Goal: Navigation & Orientation: Find specific page/section

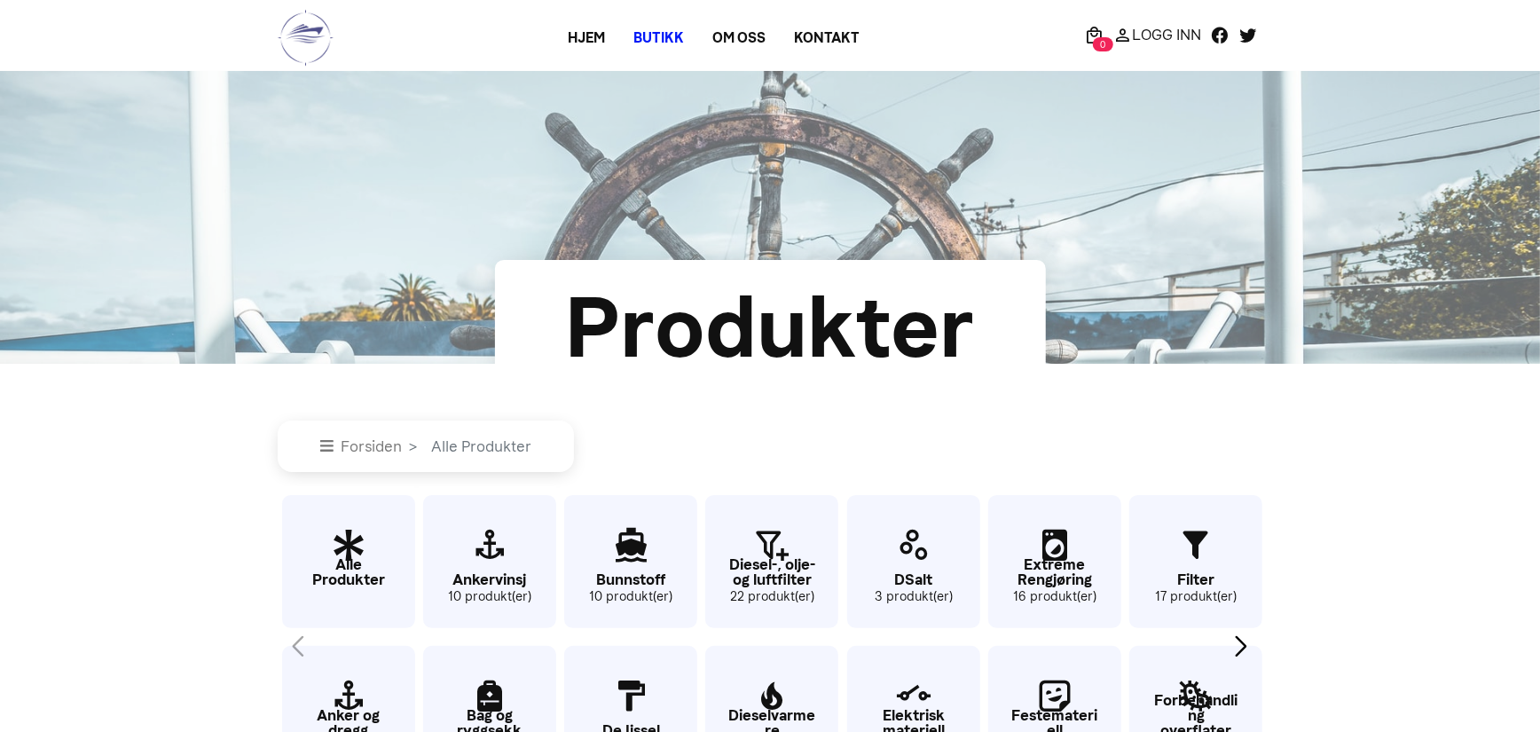
scroll to position [89, 0]
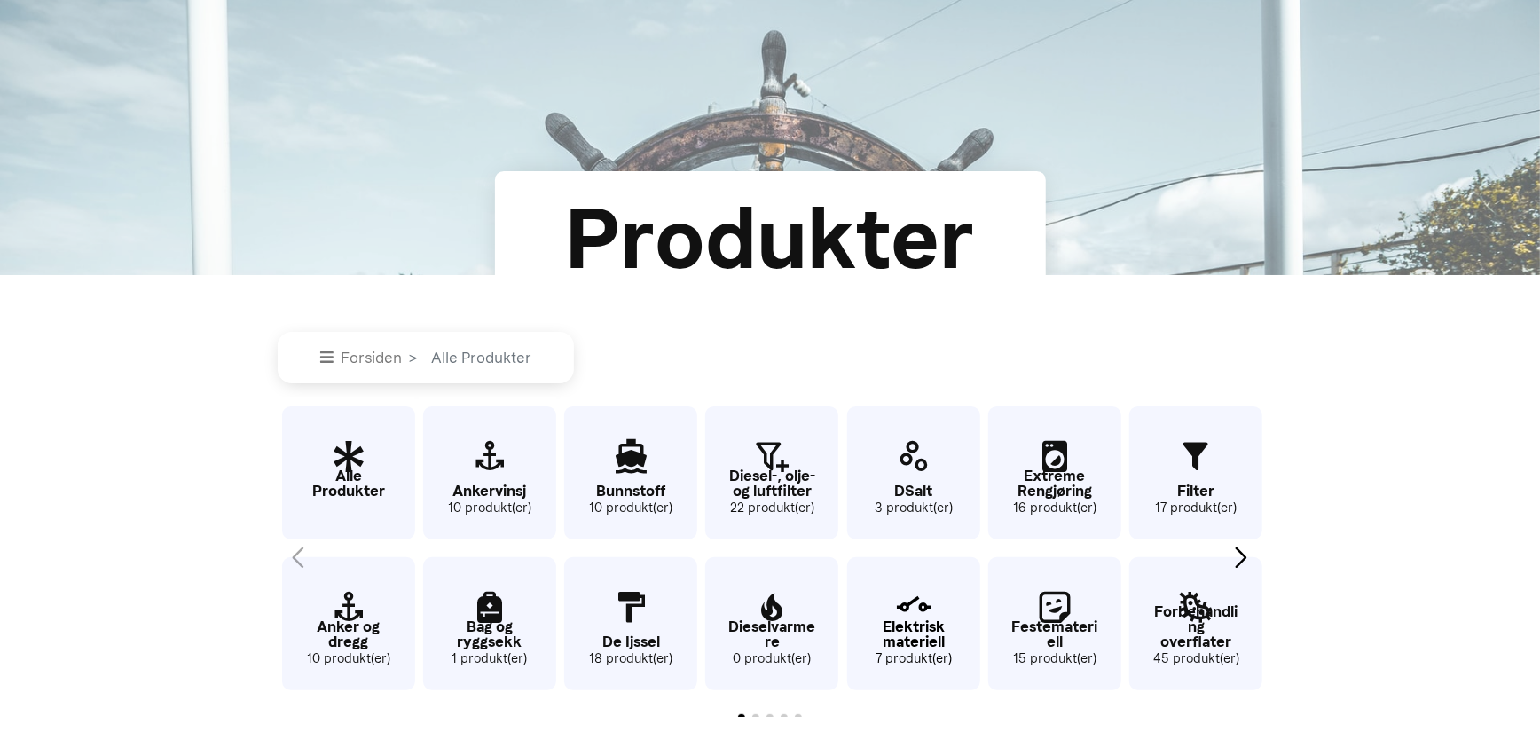
click at [920, 627] on p "Elektrisk materiell" at bounding box center [913, 634] width 133 height 30
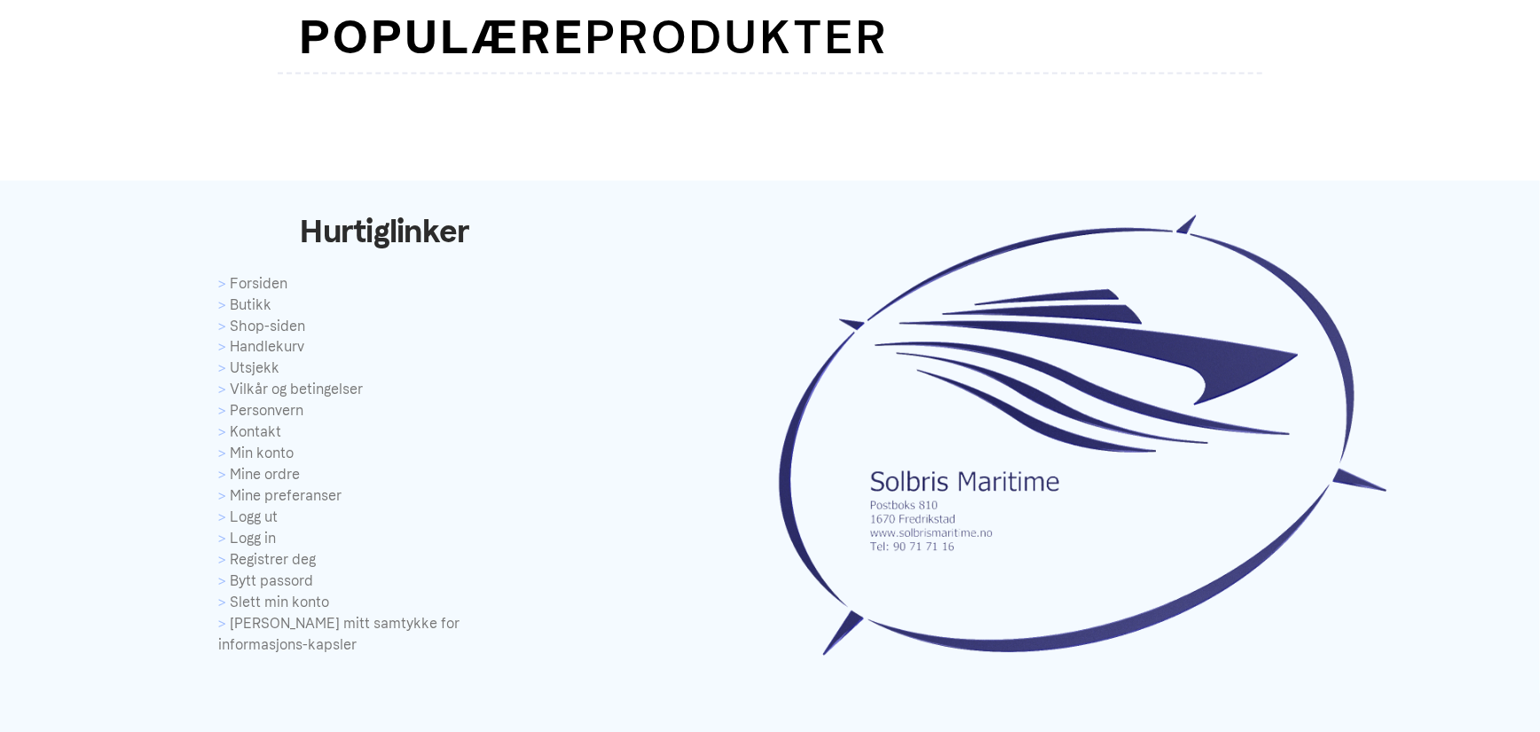
scroll to position [1607, 0]
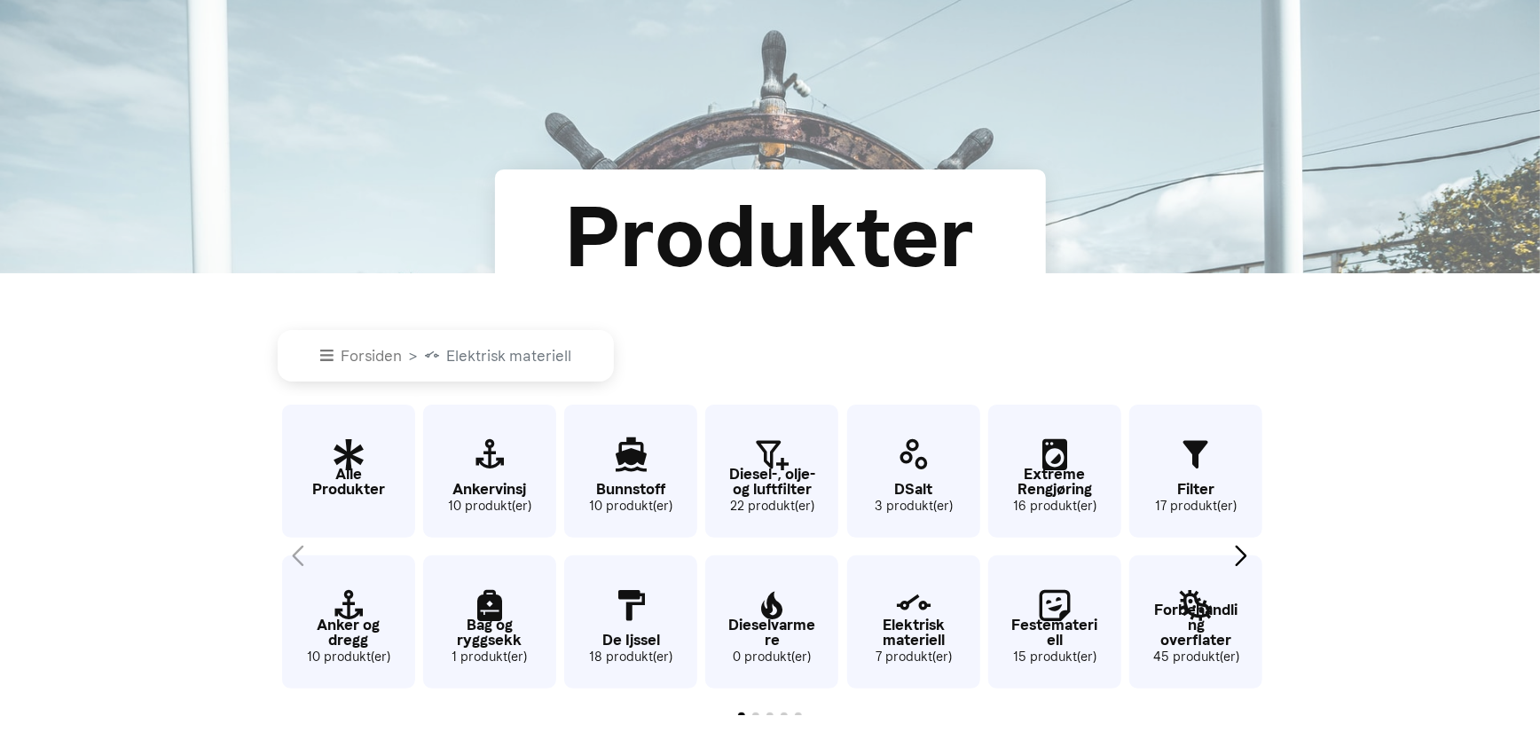
scroll to position [89, 0]
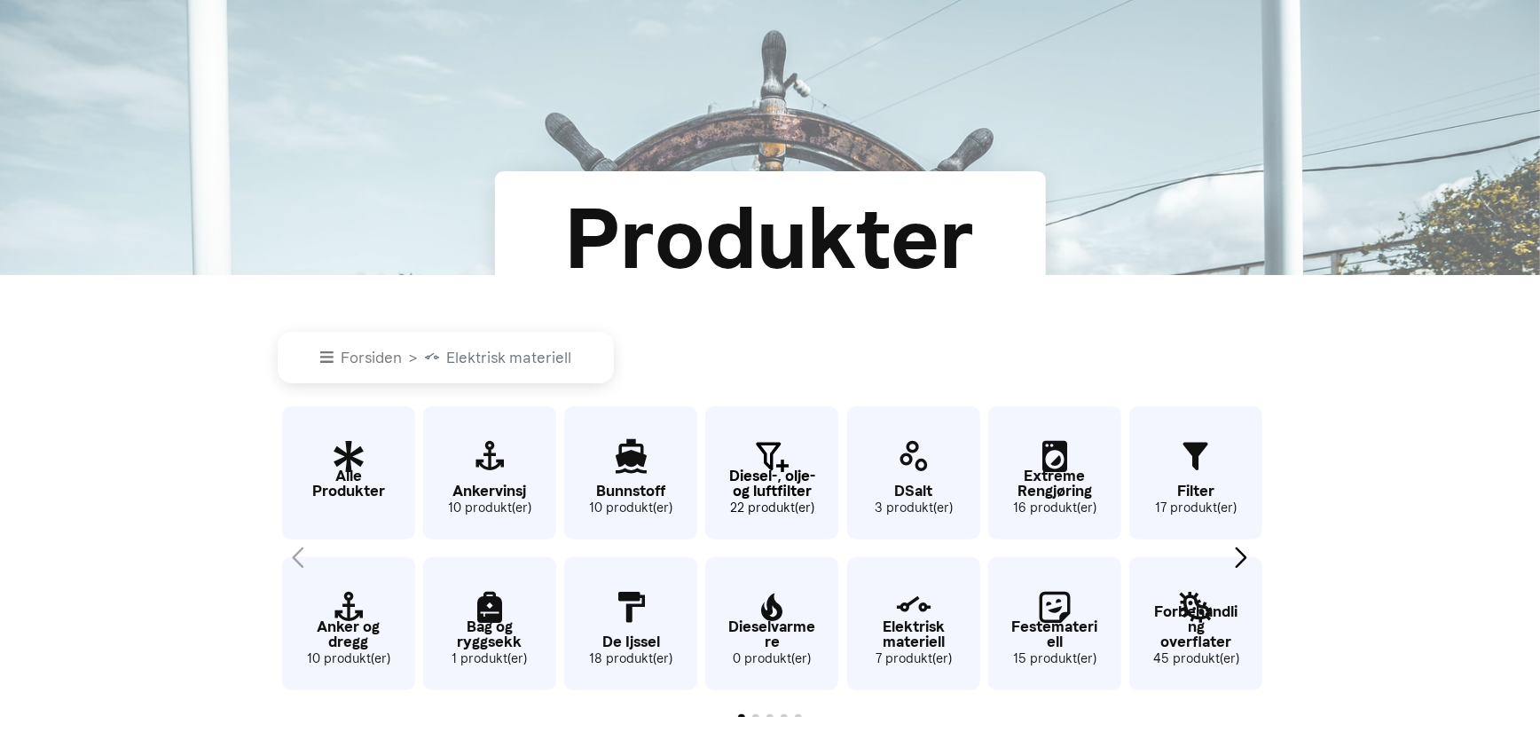
click at [794, 487] on p "Diesel-, olje- og luftfilter" at bounding box center [771, 483] width 133 height 30
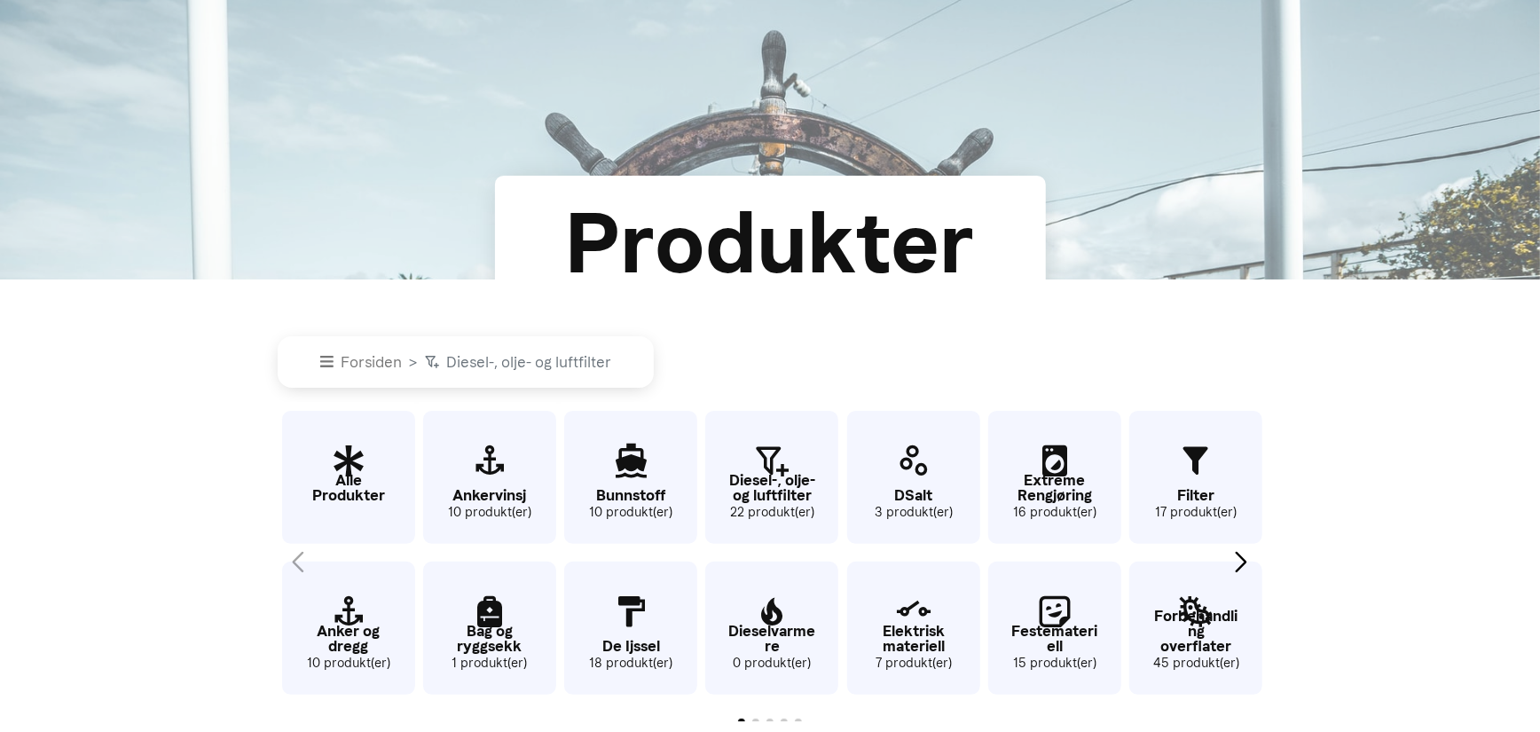
scroll to position [89, 0]
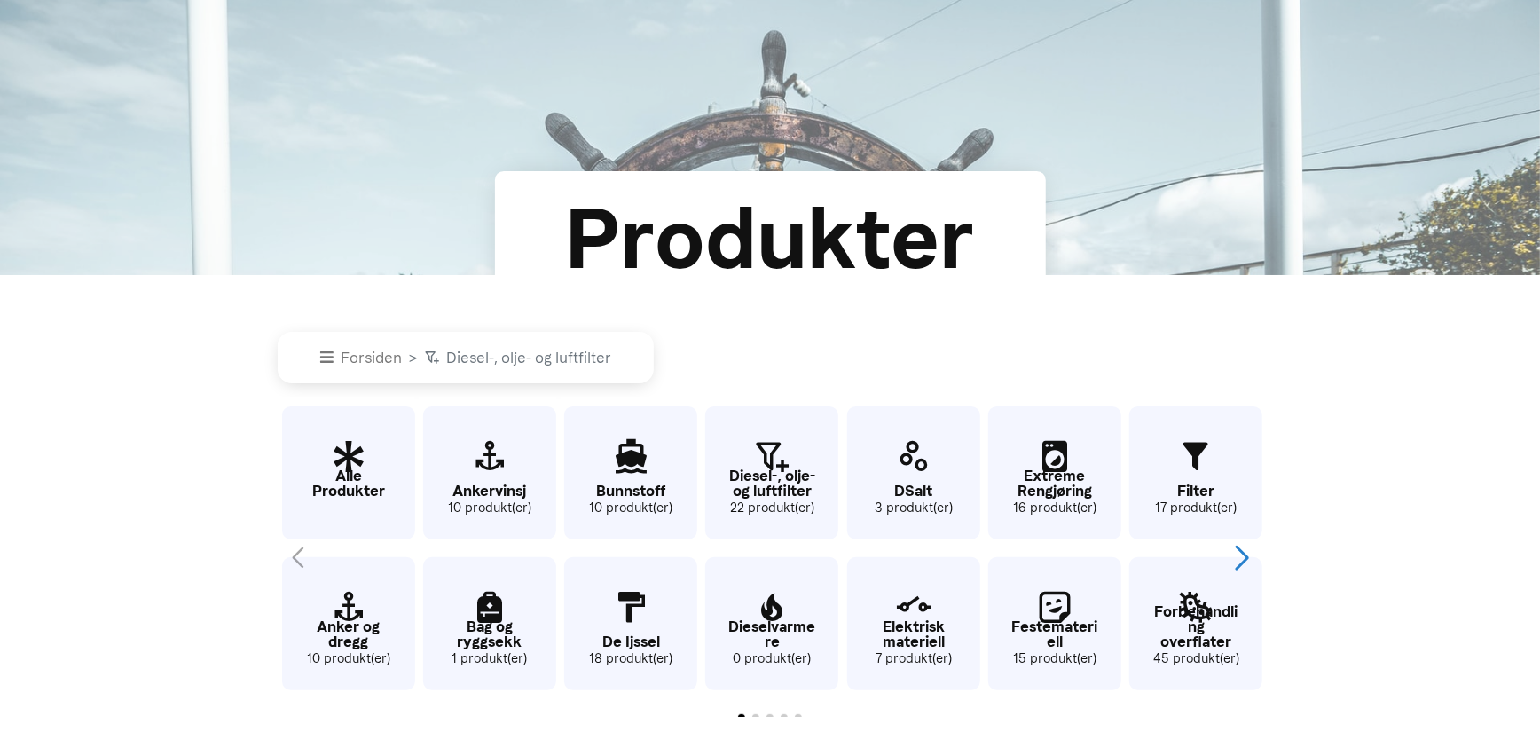
click at [1239, 552] on div "Next slide" at bounding box center [1241, 557] width 24 height 39
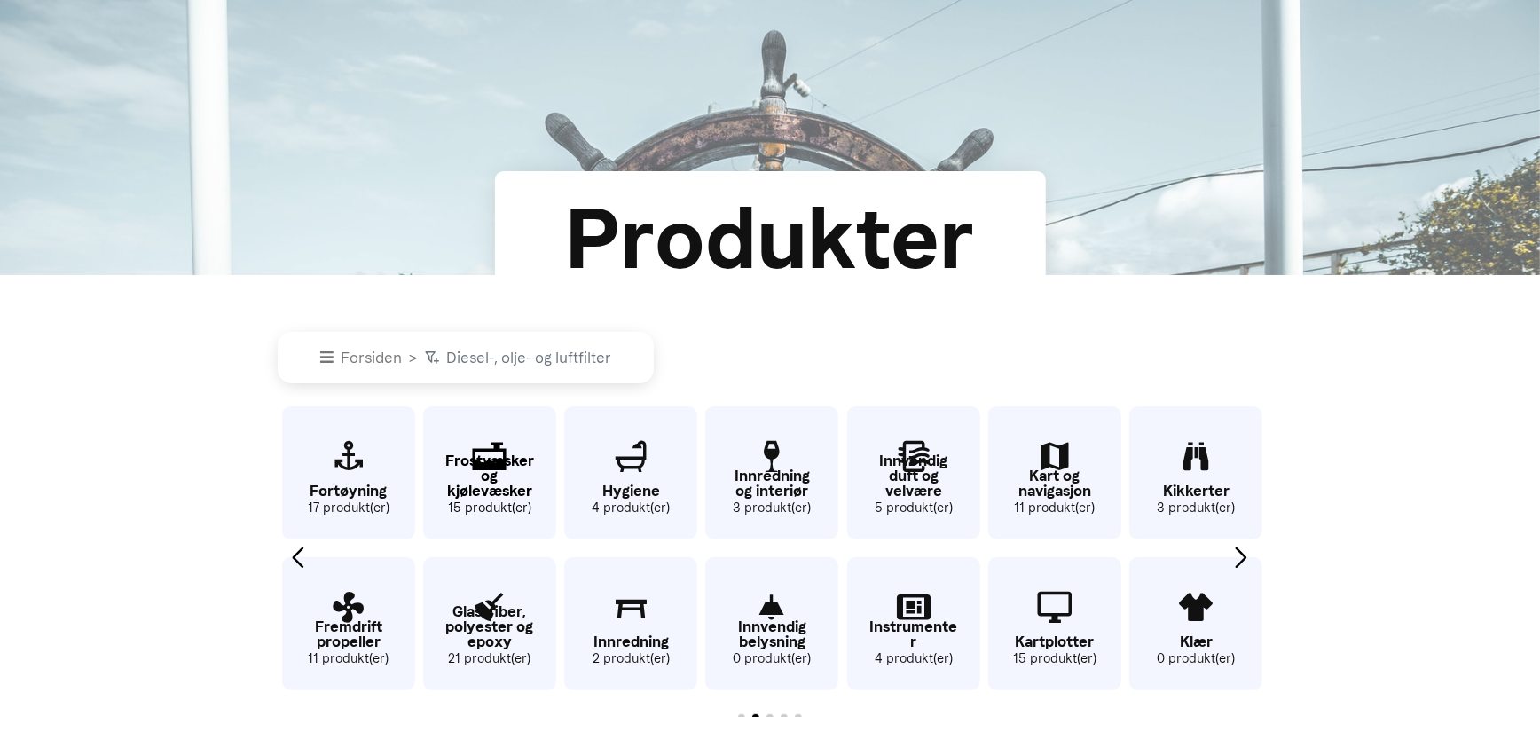
click at [478, 481] on p "Frostvæsker og kjølevæsker" at bounding box center [489, 475] width 133 height 45
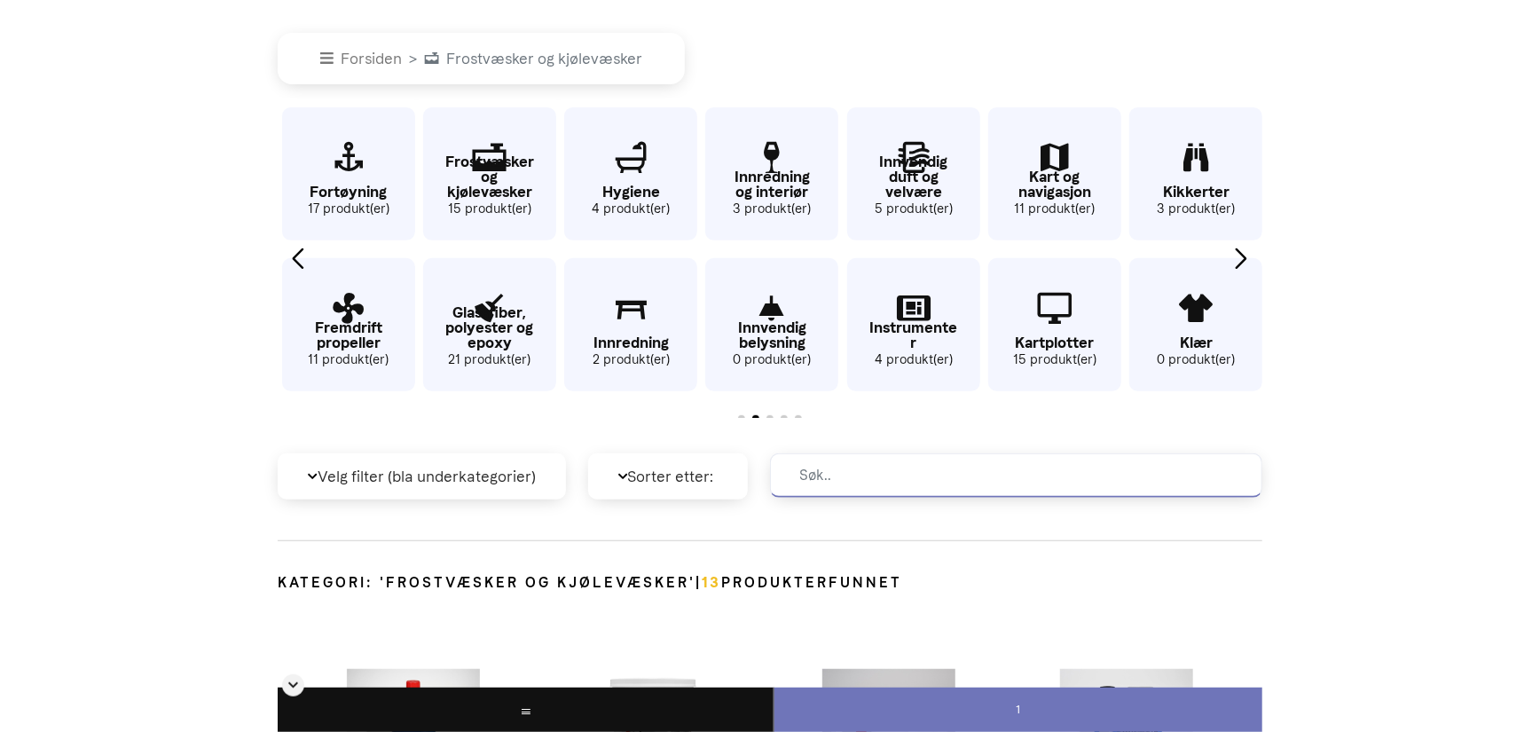
scroll to position [185, 0]
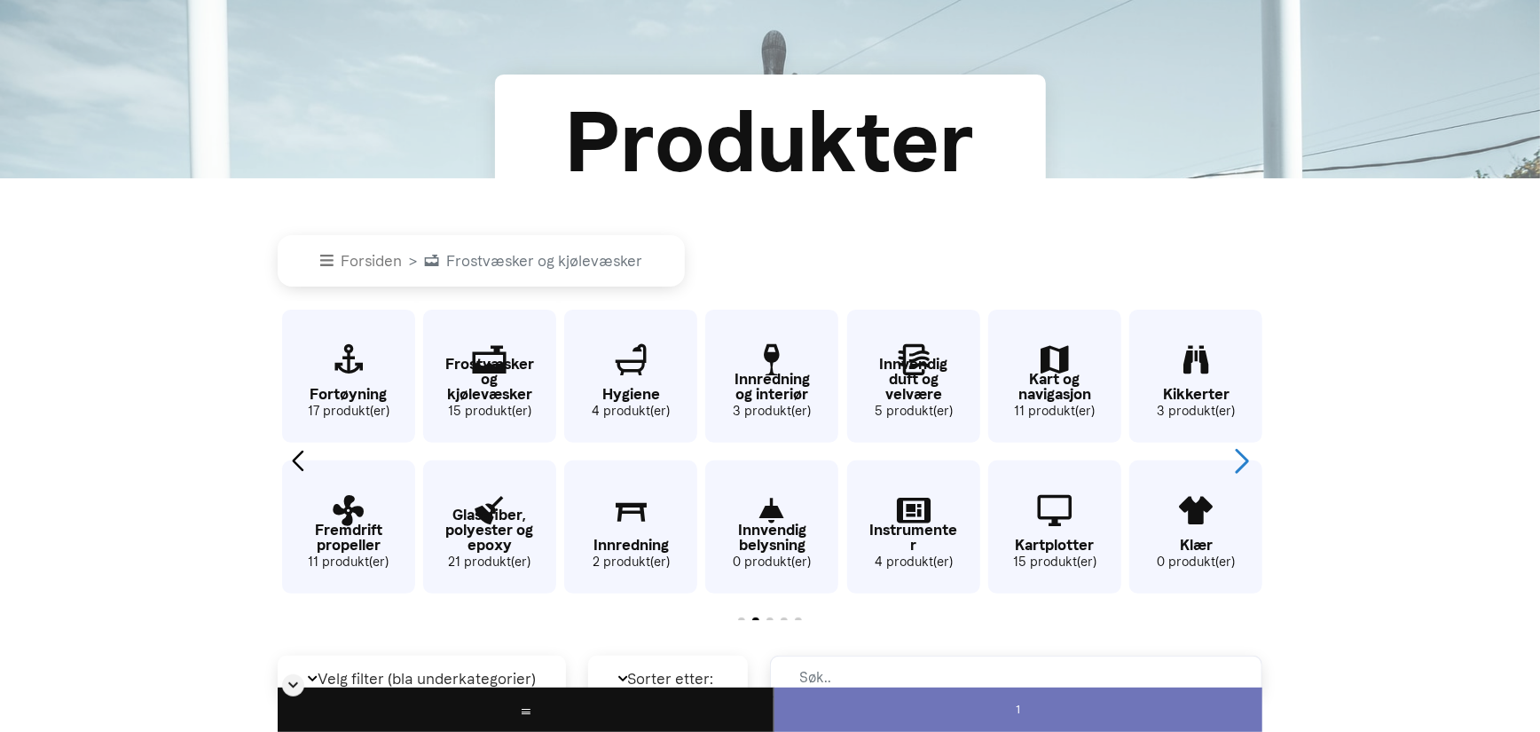
click at [1247, 462] on div "Next slide" at bounding box center [1241, 460] width 24 height 39
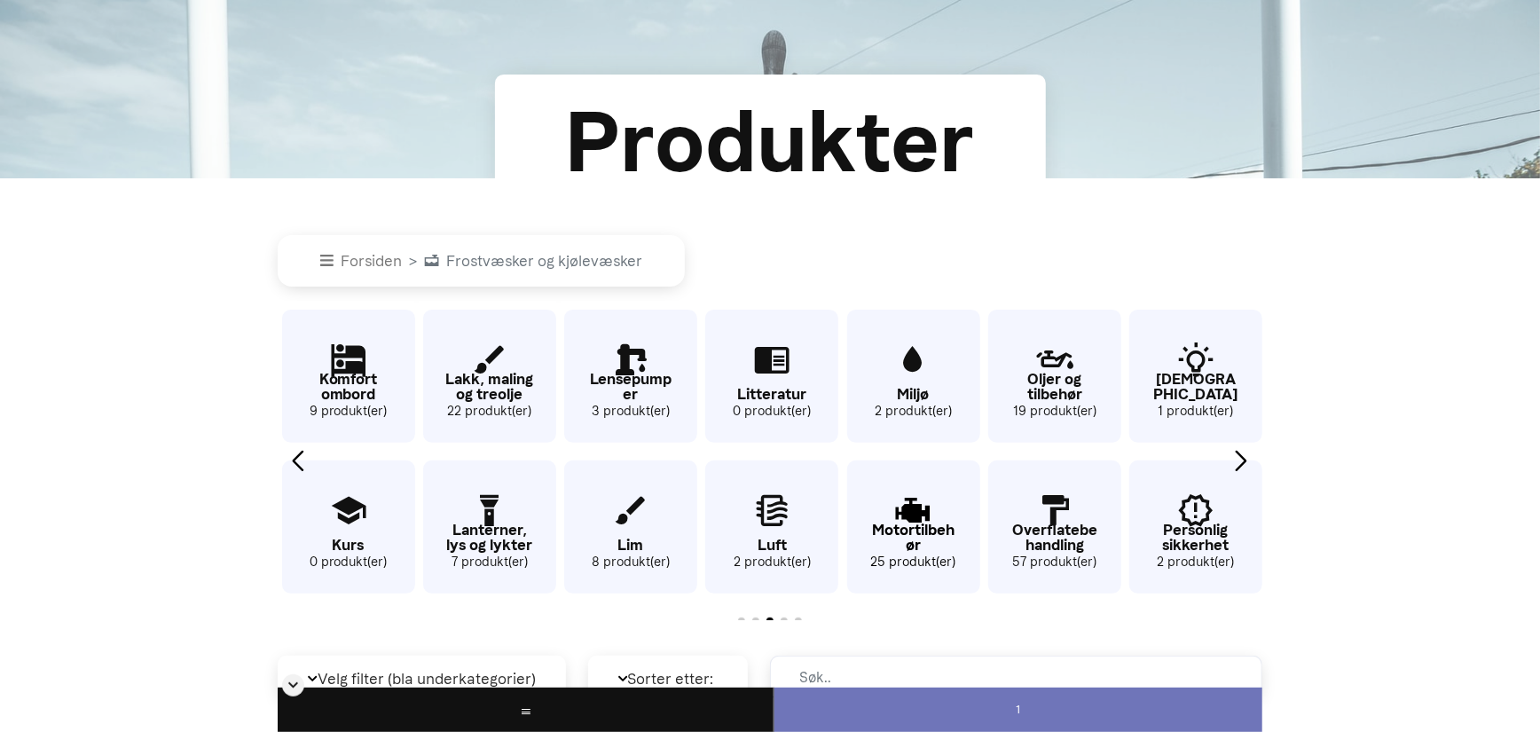
click at [931, 520] on icon "38 / 62" at bounding box center [913, 512] width 133 height 58
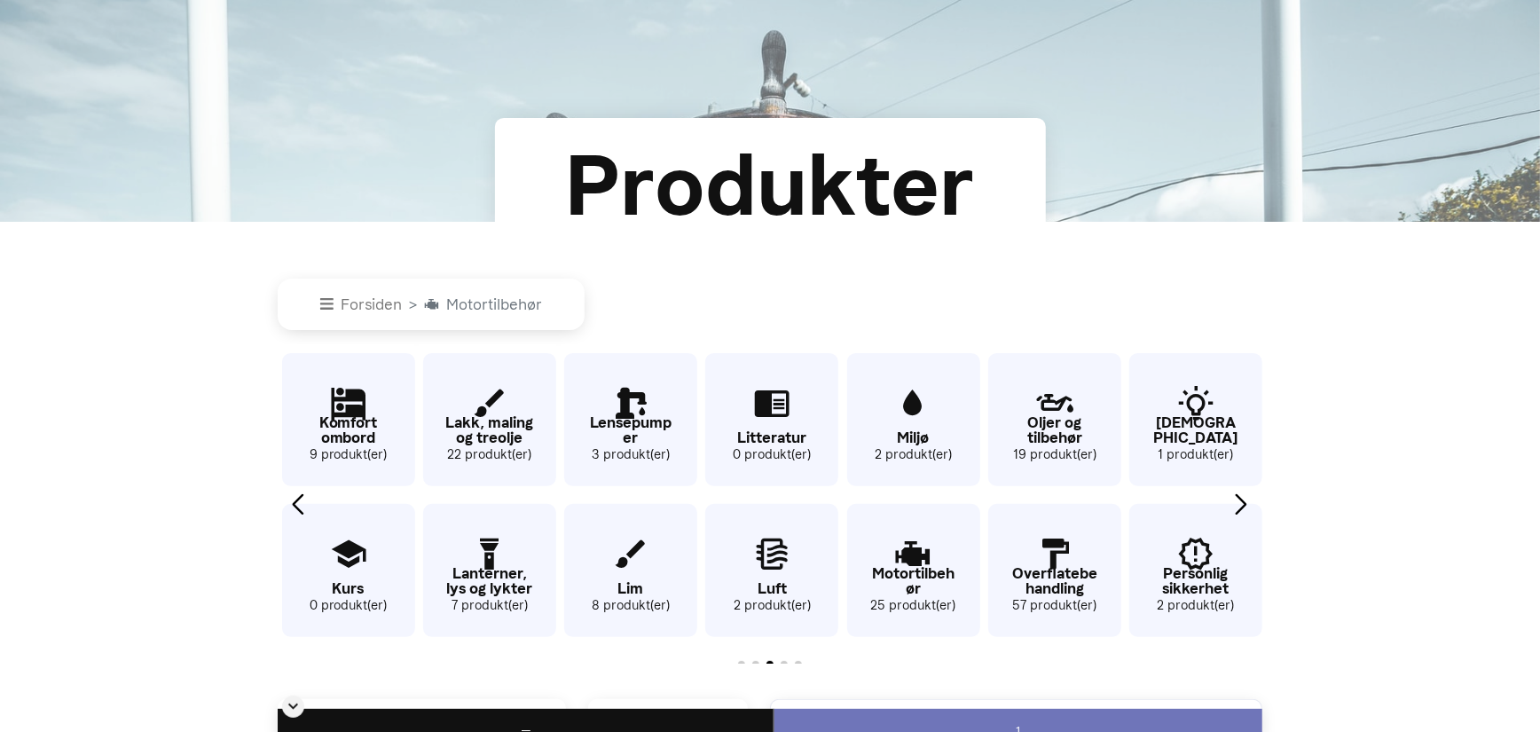
scroll to position [185, 0]
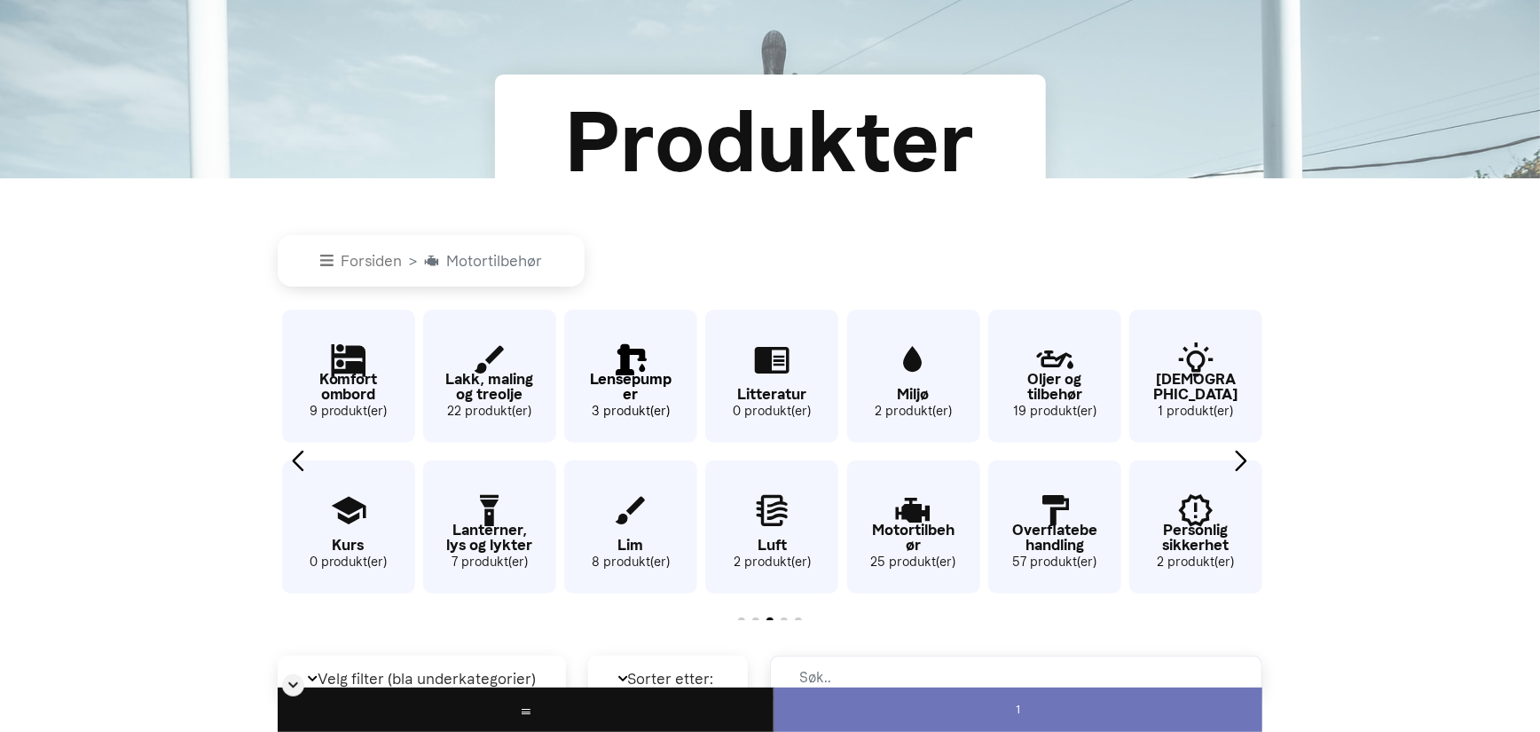
click at [629, 362] on icon "33 / 62" at bounding box center [630, 361] width 133 height 58
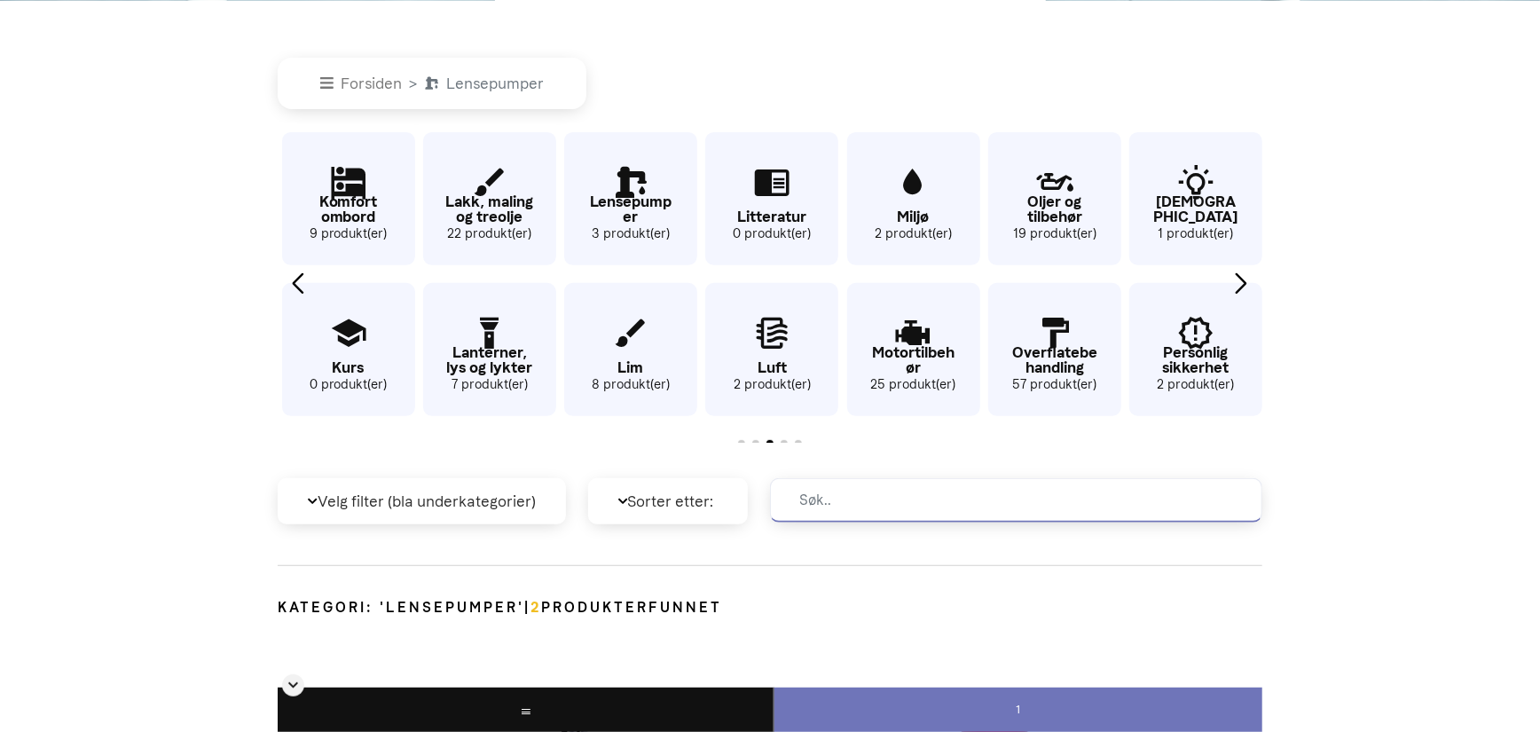
scroll to position [451, 0]
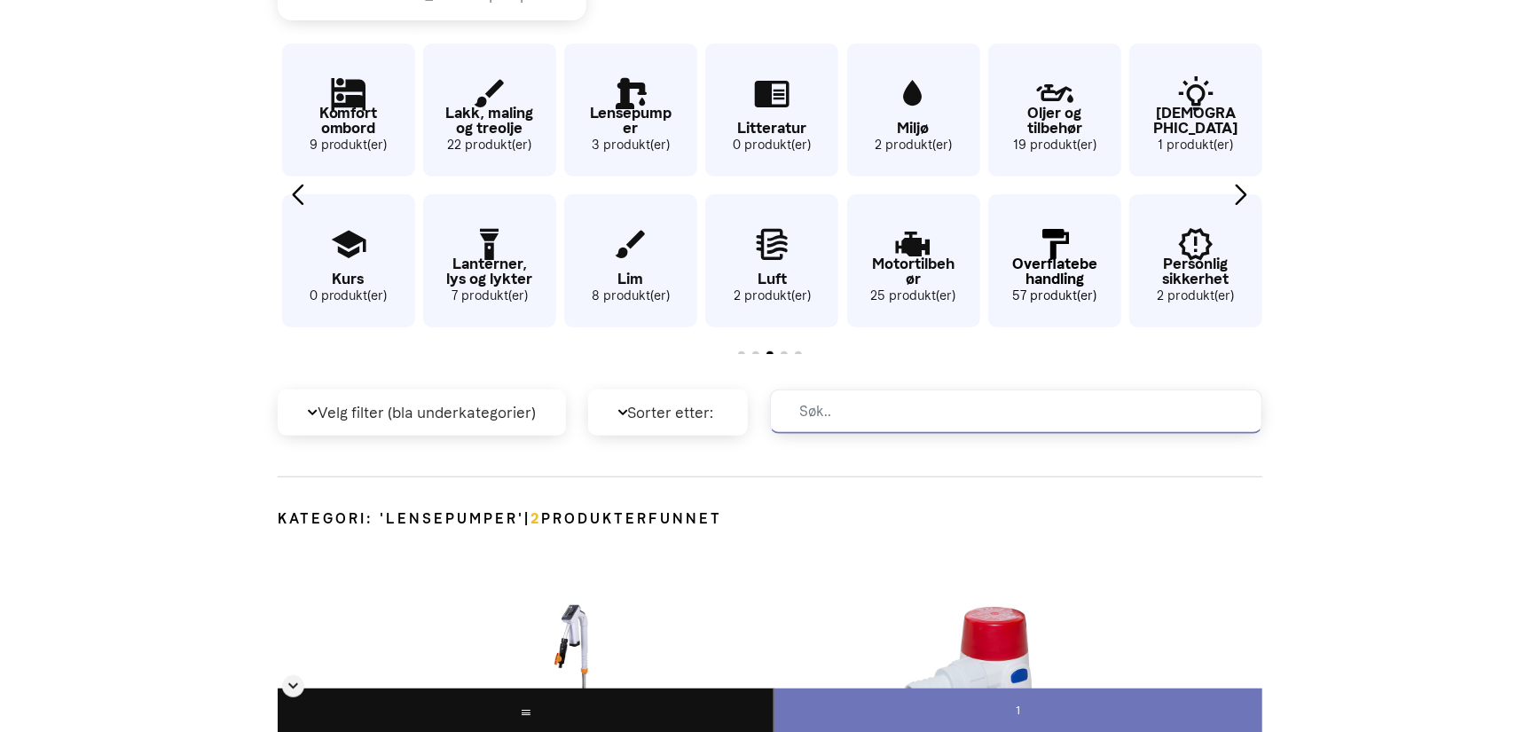
click at [1064, 279] on p "Overflatebehandling" at bounding box center [1054, 271] width 133 height 30
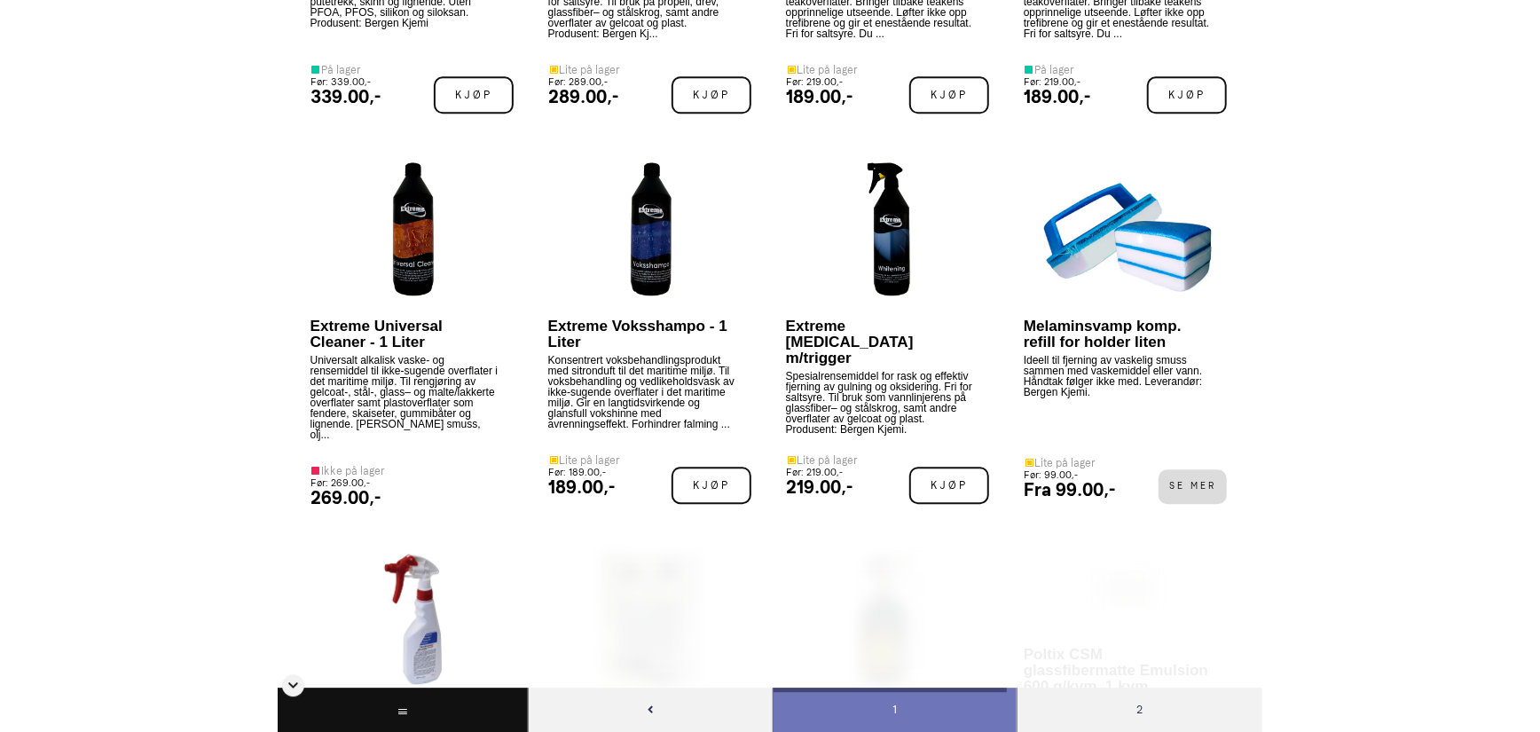
scroll to position [2846, 0]
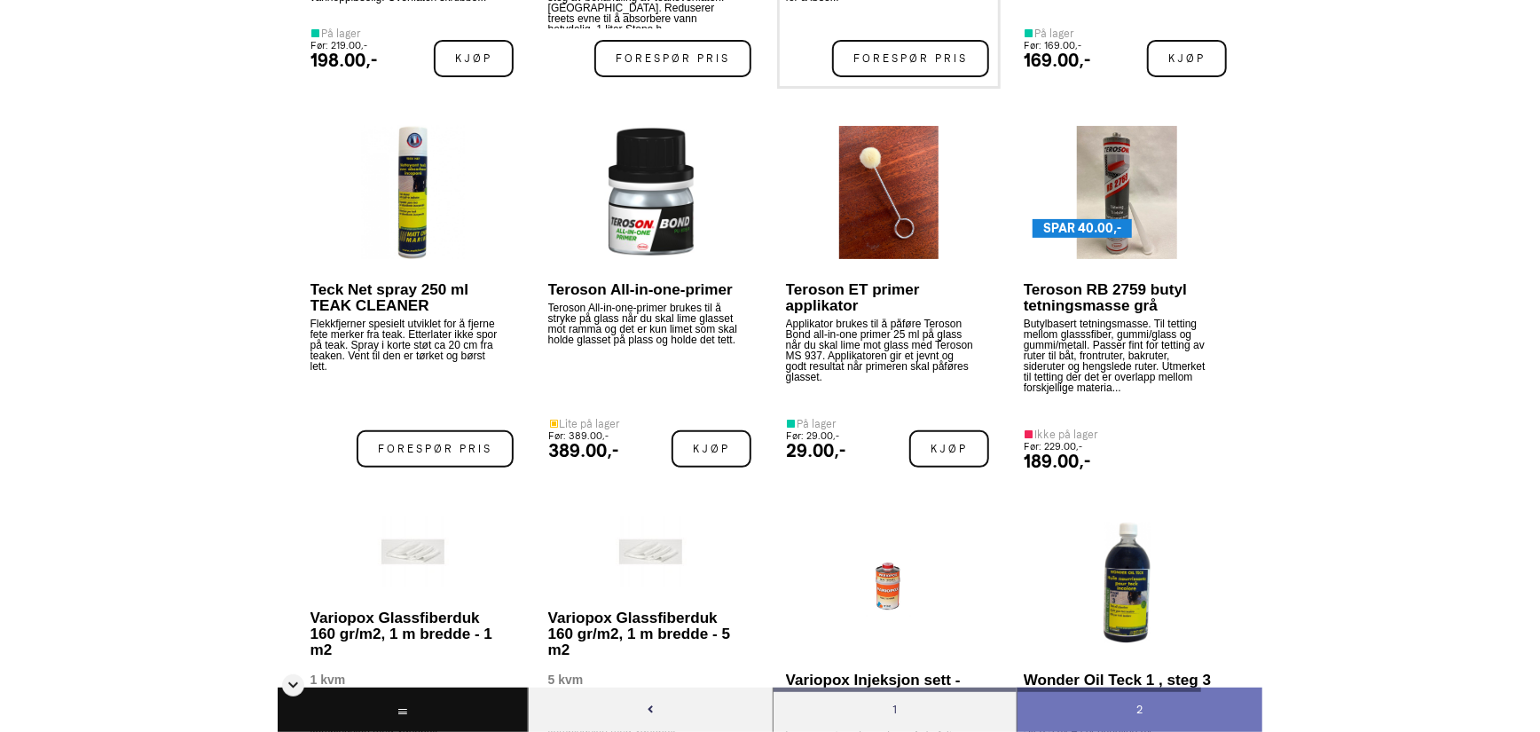
scroll to position [4975, 0]
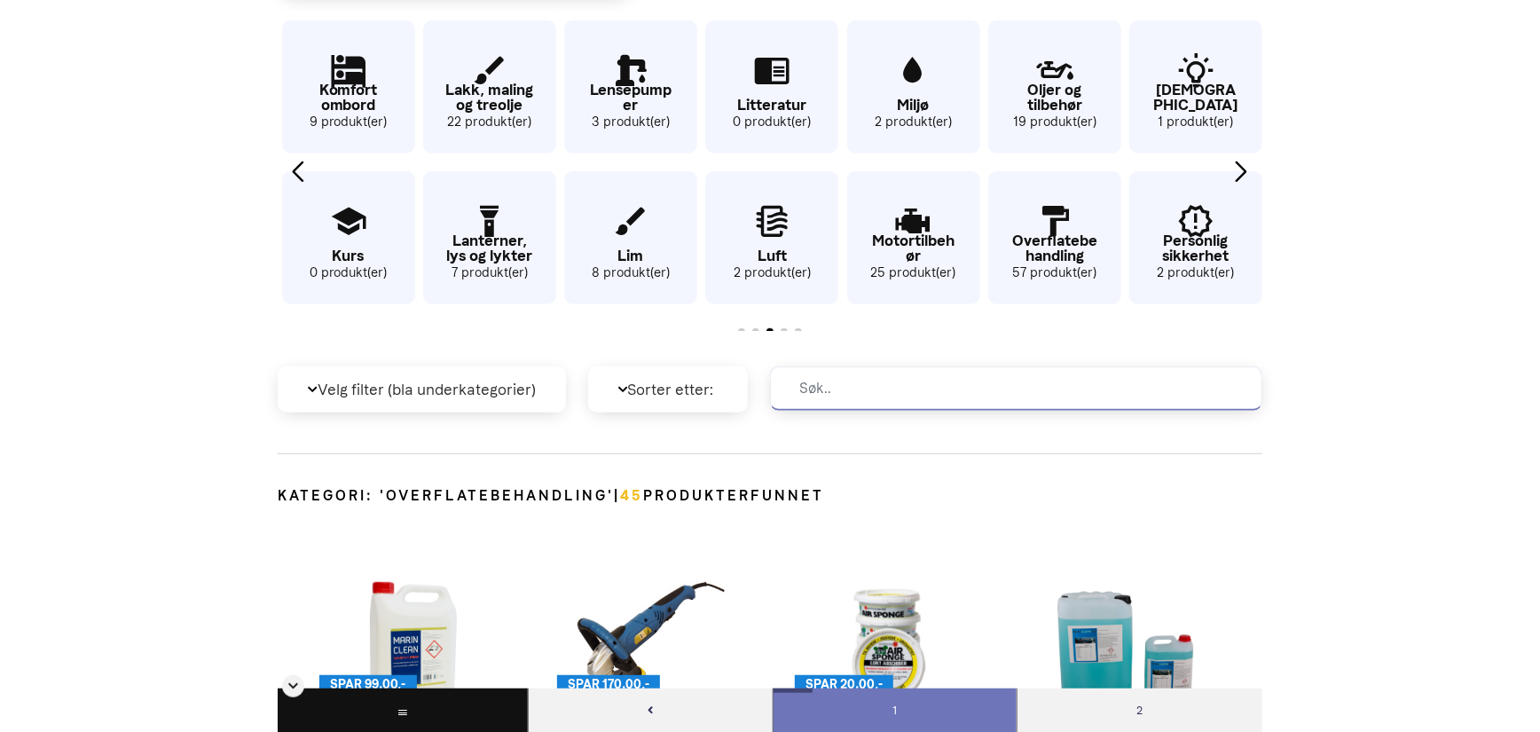
scroll to position [451, 0]
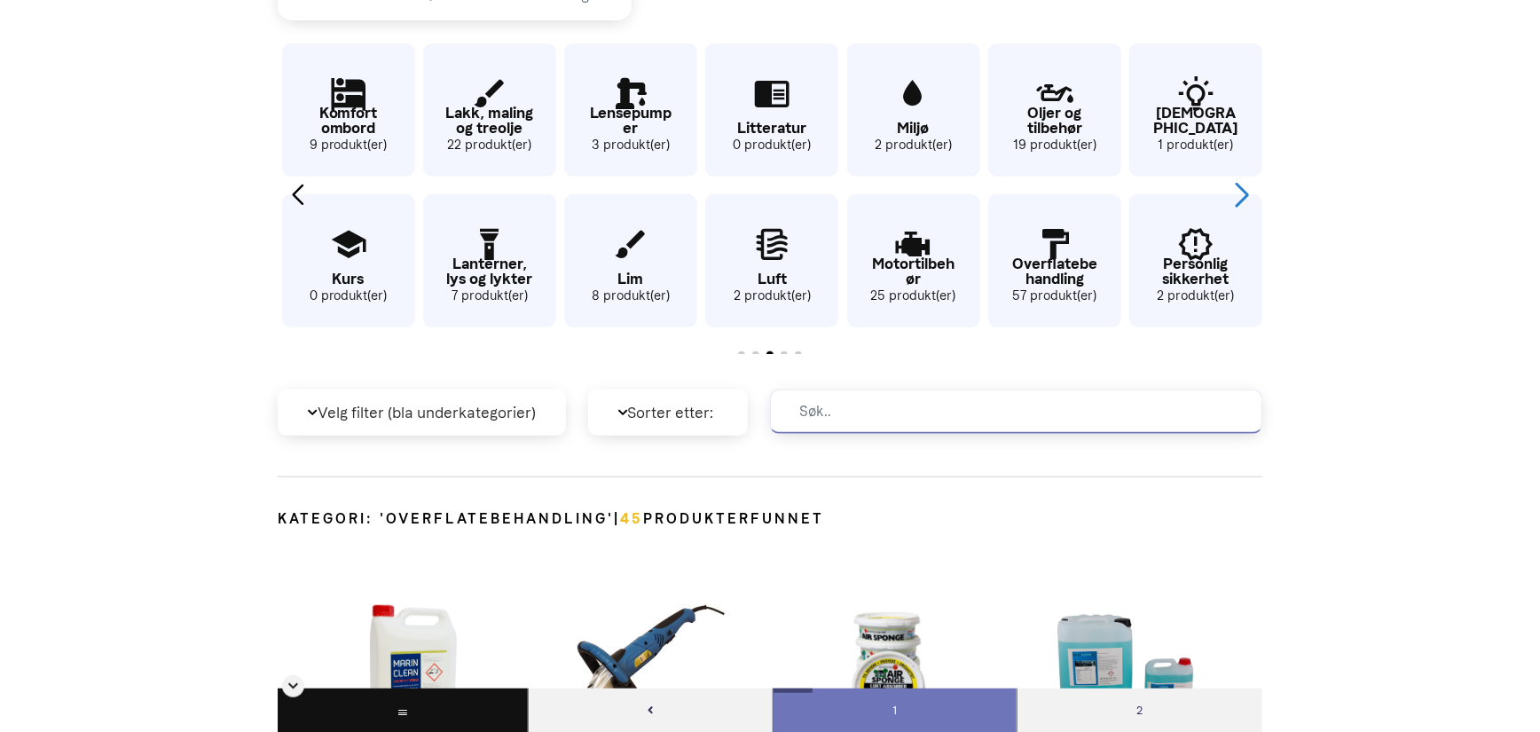
click at [1250, 193] on div "Next slide" at bounding box center [1241, 194] width 24 height 39
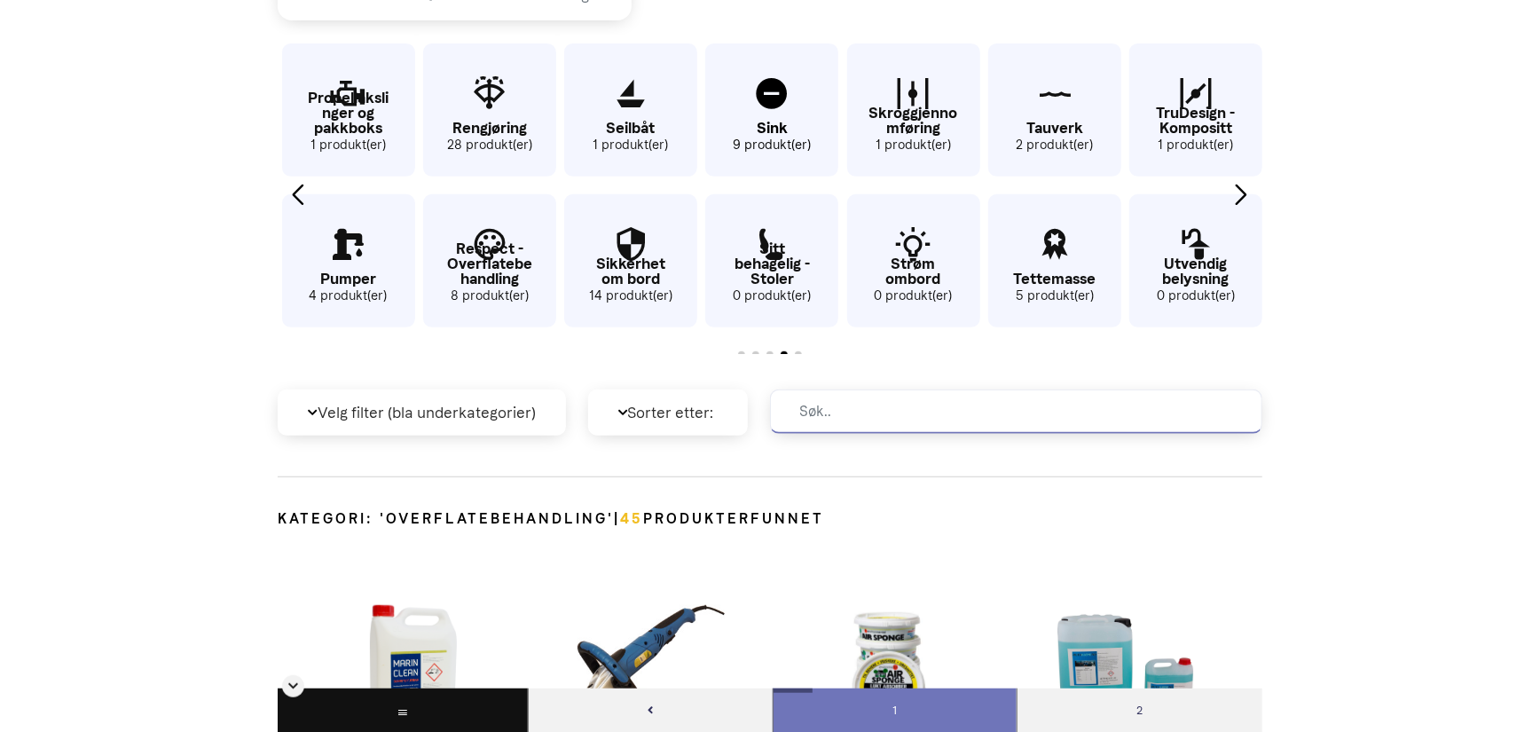
click at [770, 89] on icon "49 / 62" at bounding box center [771, 95] width 133 height 58
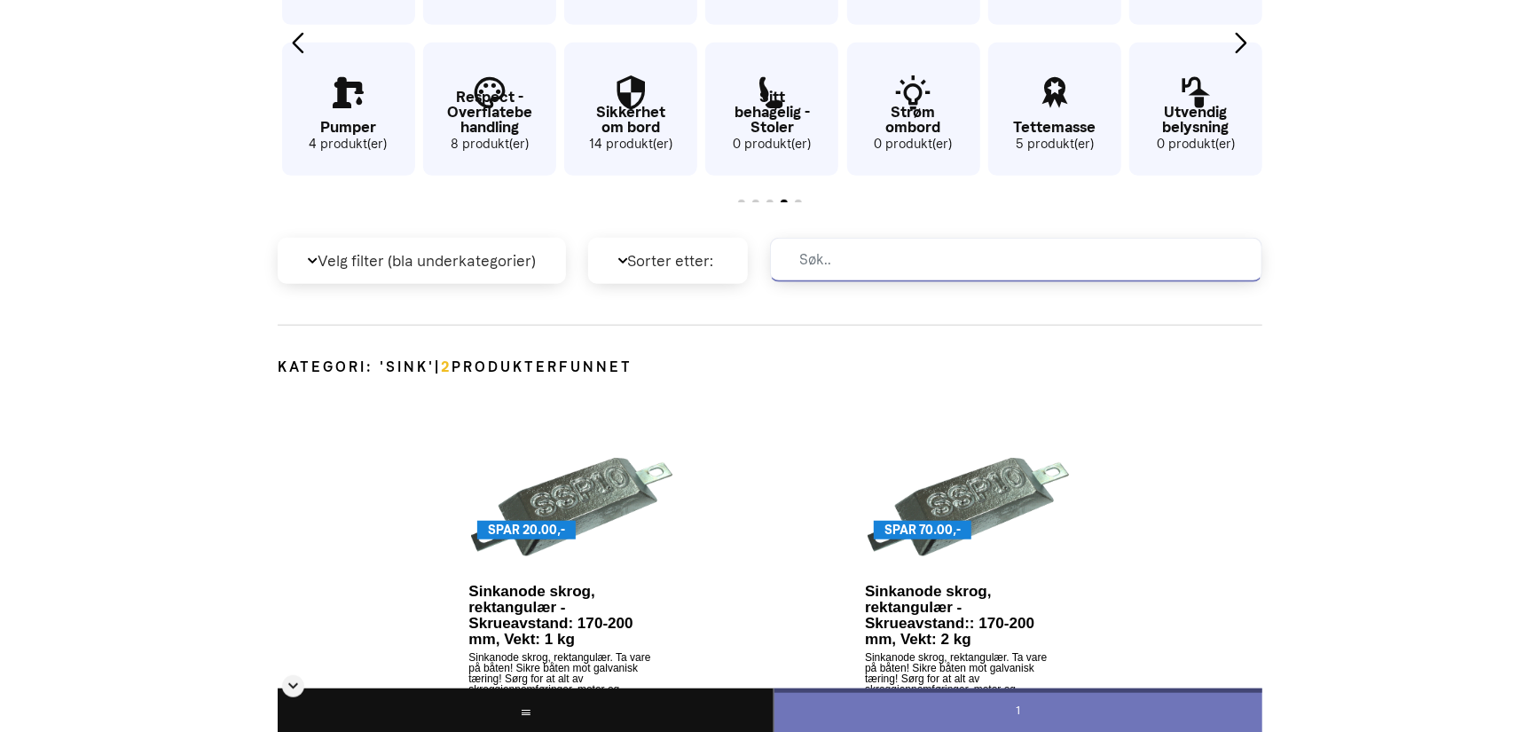
scroll to position [363, 0]
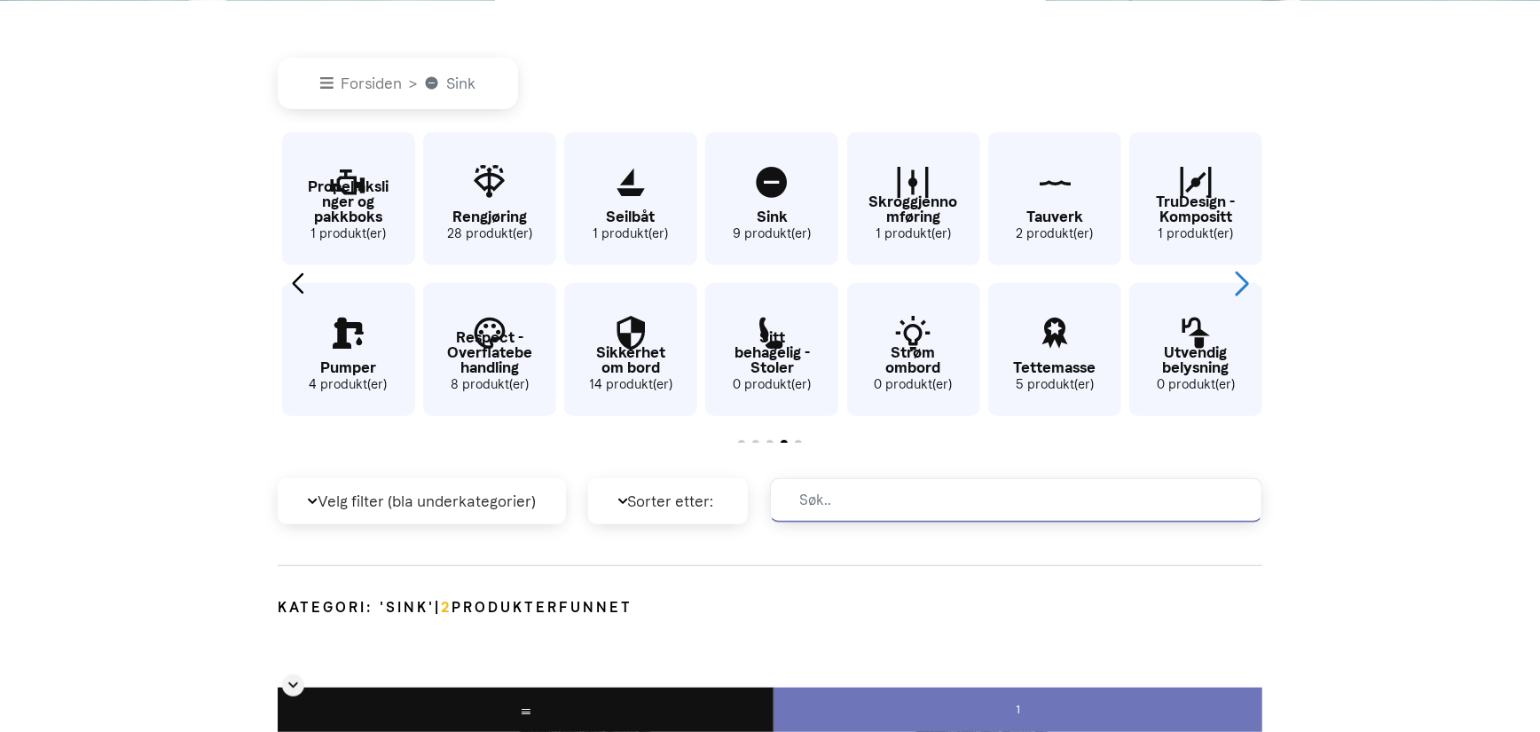
click at [1242, 280] on div "Next slide" at bounding box center [1241, 282] width 24 height 39
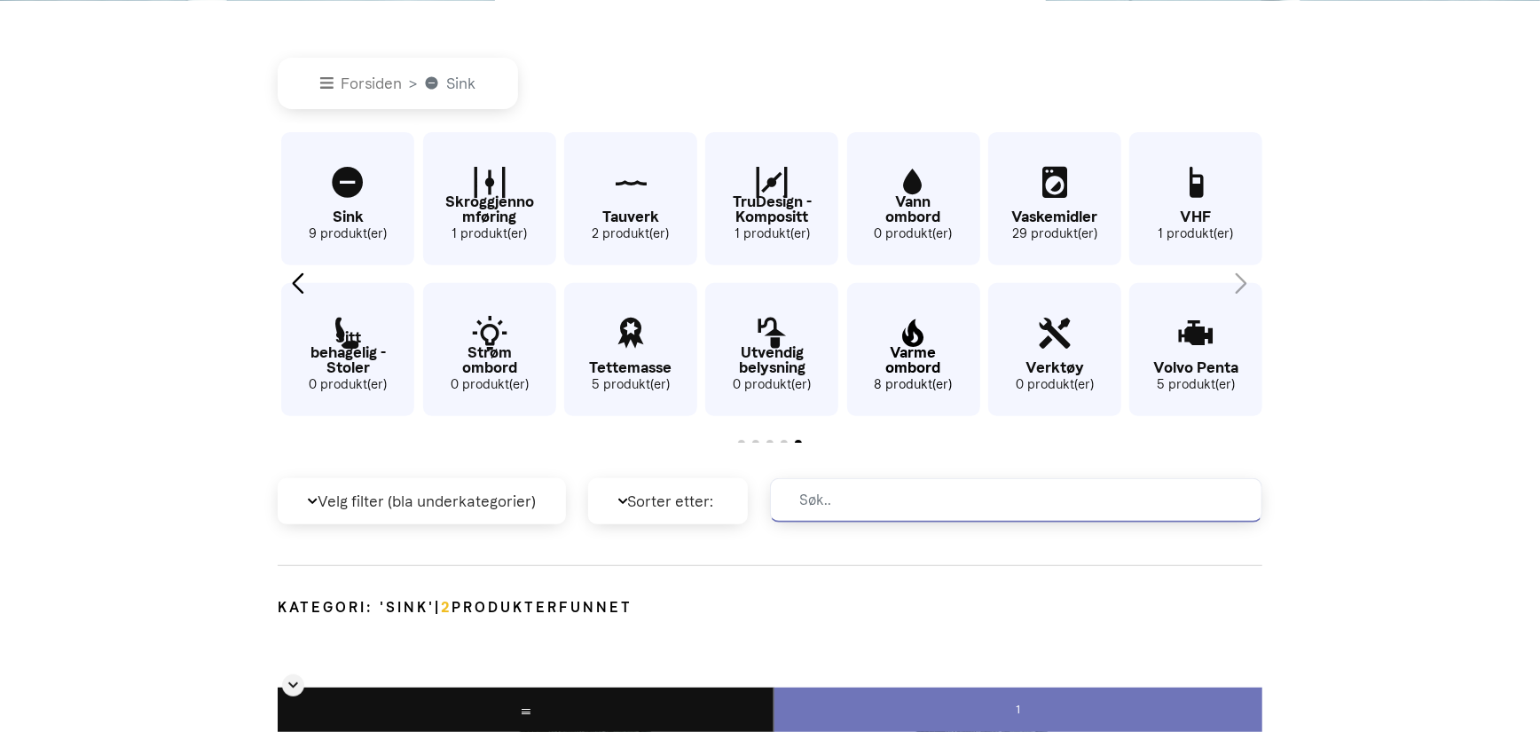
click at [925, 356] on p "Varme ombord" at bounding box center [913, 360] width 133 height 30
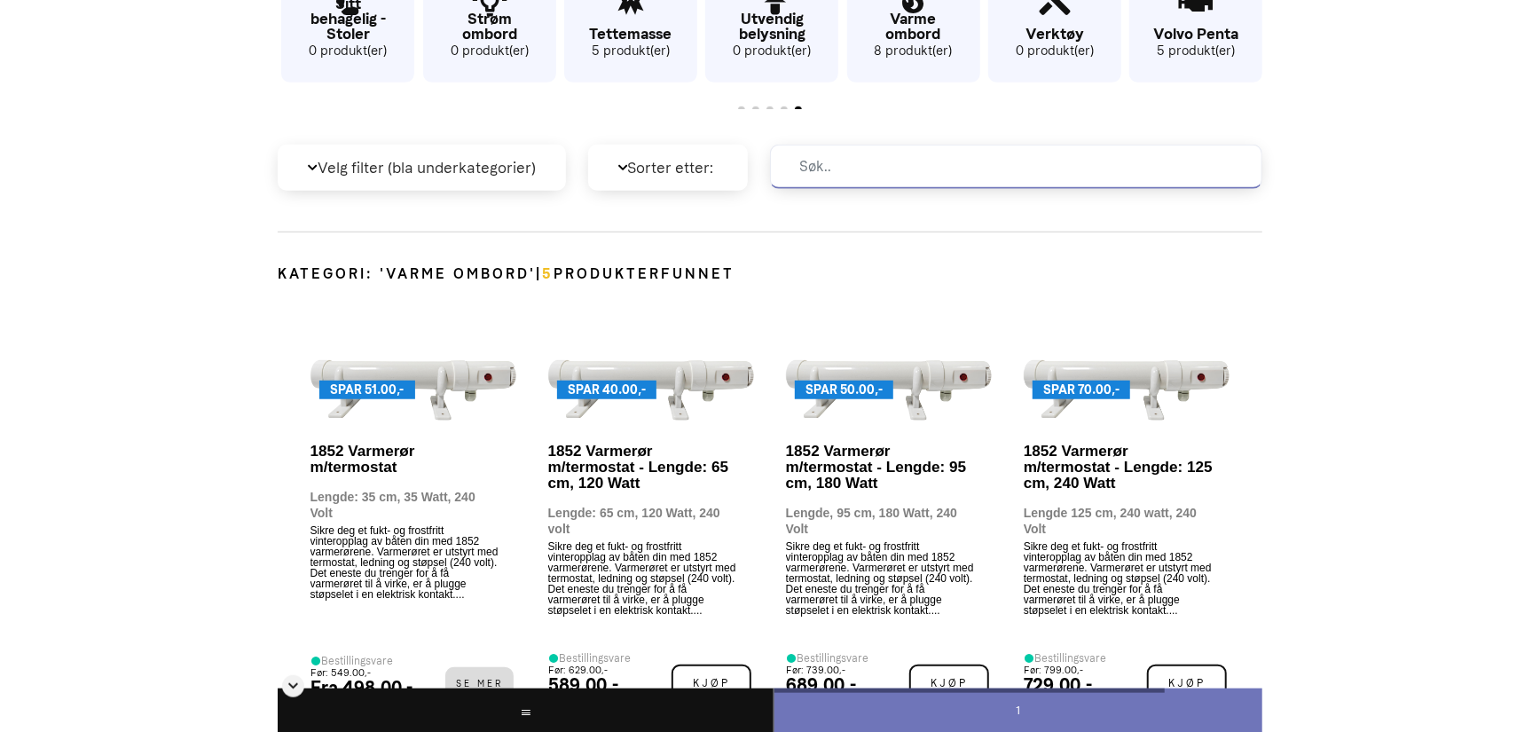
scroll to position [451, 0]
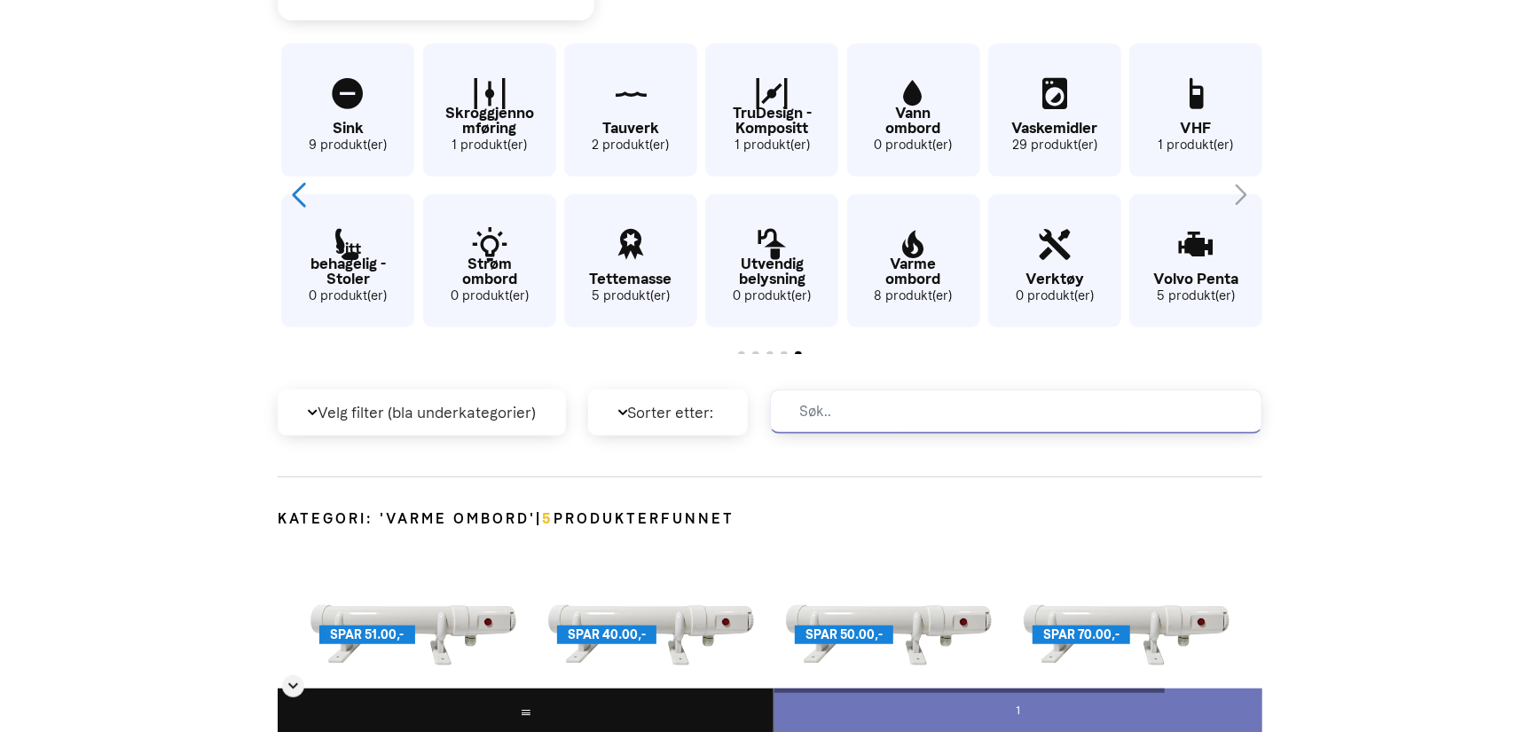
click at [289, 196] on div "Previous slide" at bounding box center [298, 194] width 24 height 39
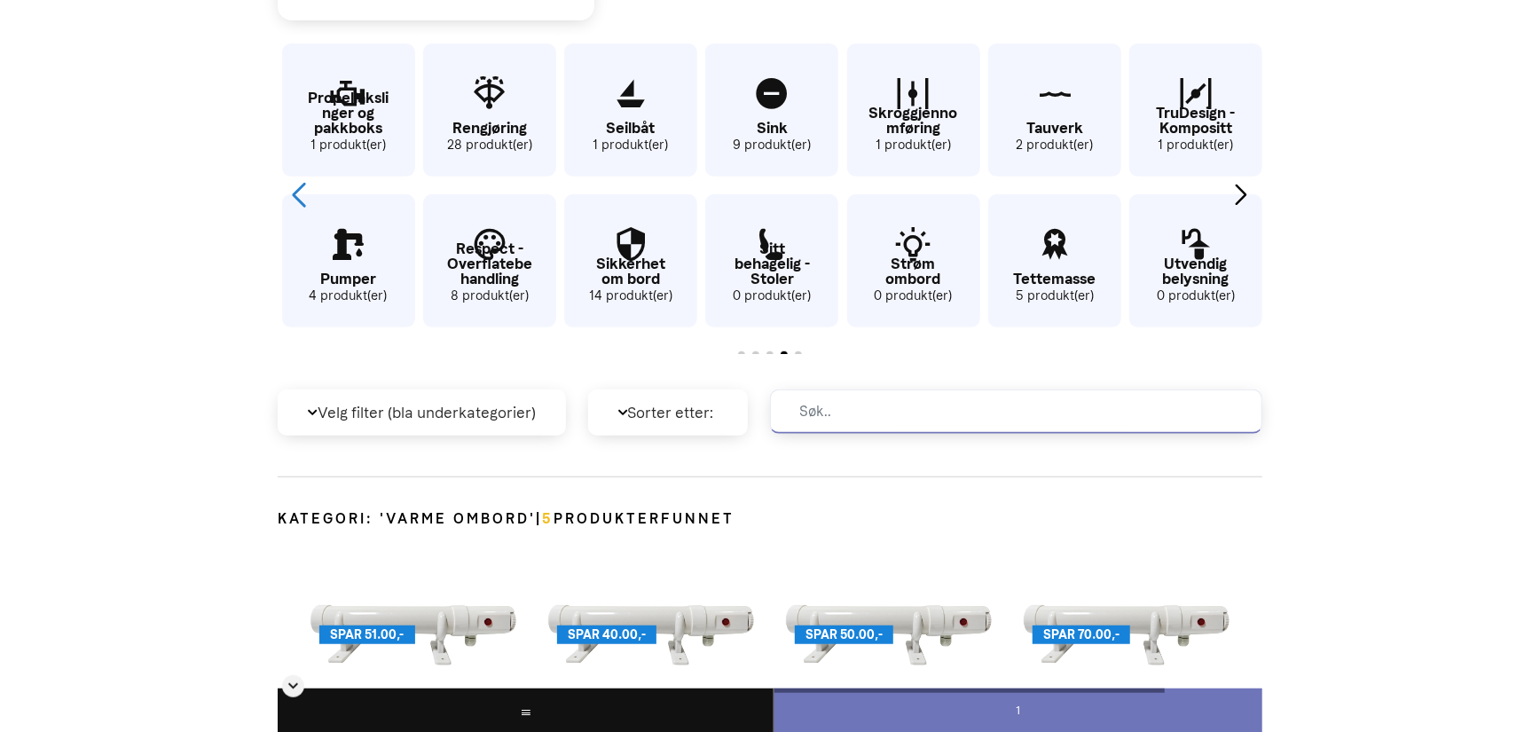
click at [292, 192] on div "Previous slide" at bounding box center [298, 194] width 24 height 39
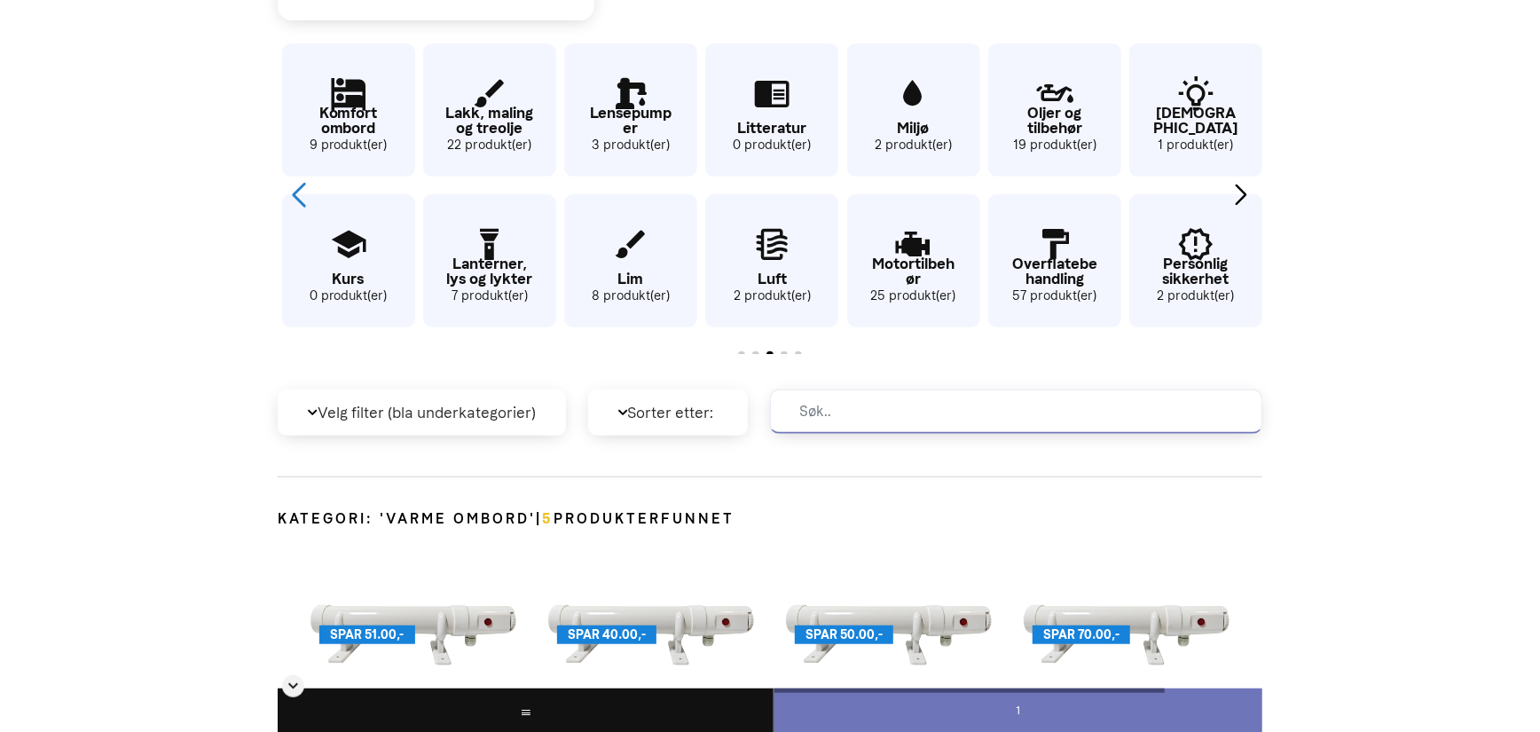
click at [294, 190] on div "Previous slide" at bounding box center [298, 194] width 24 height 39
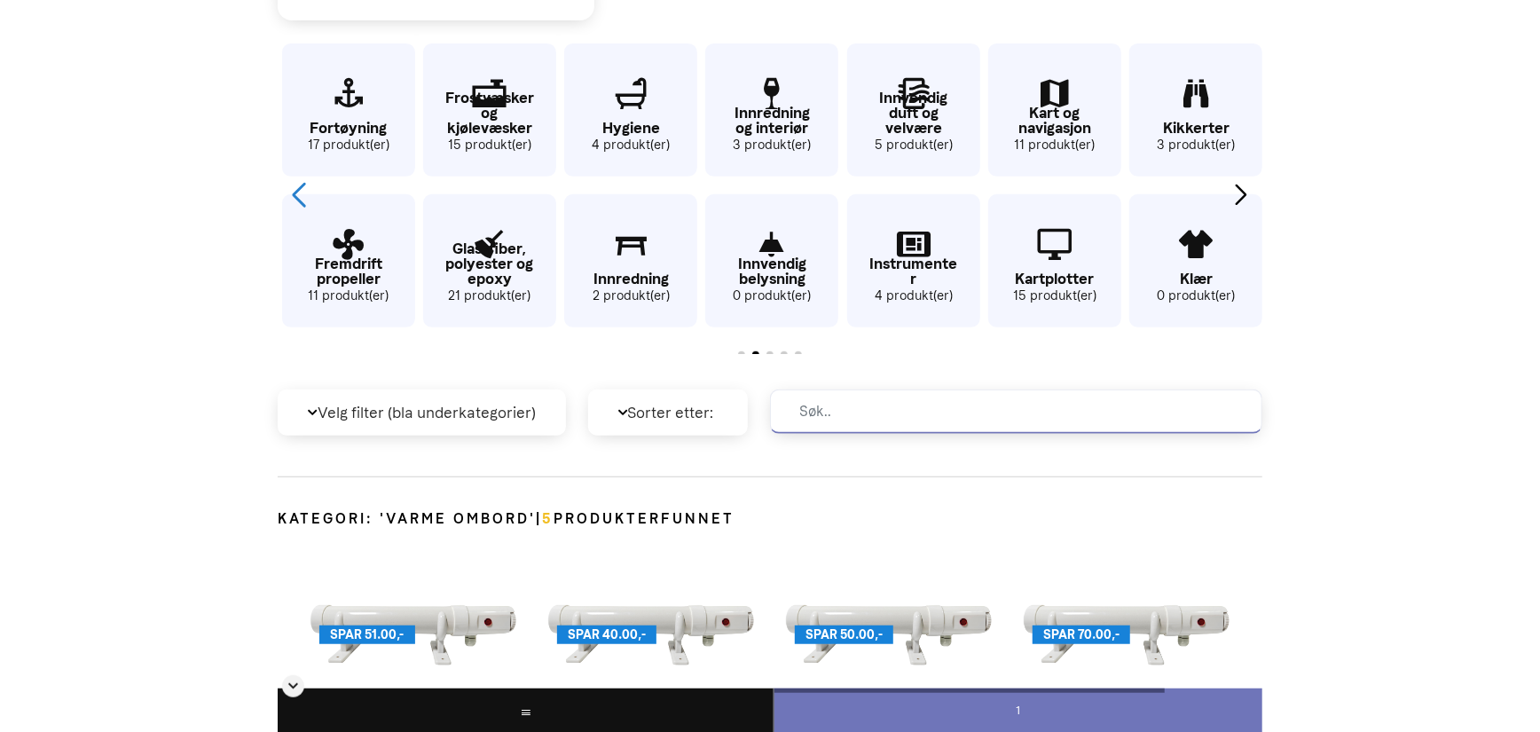
click at [295, 192] on div "Previous slide" at bounding box center [298, 194] width 24 height 39
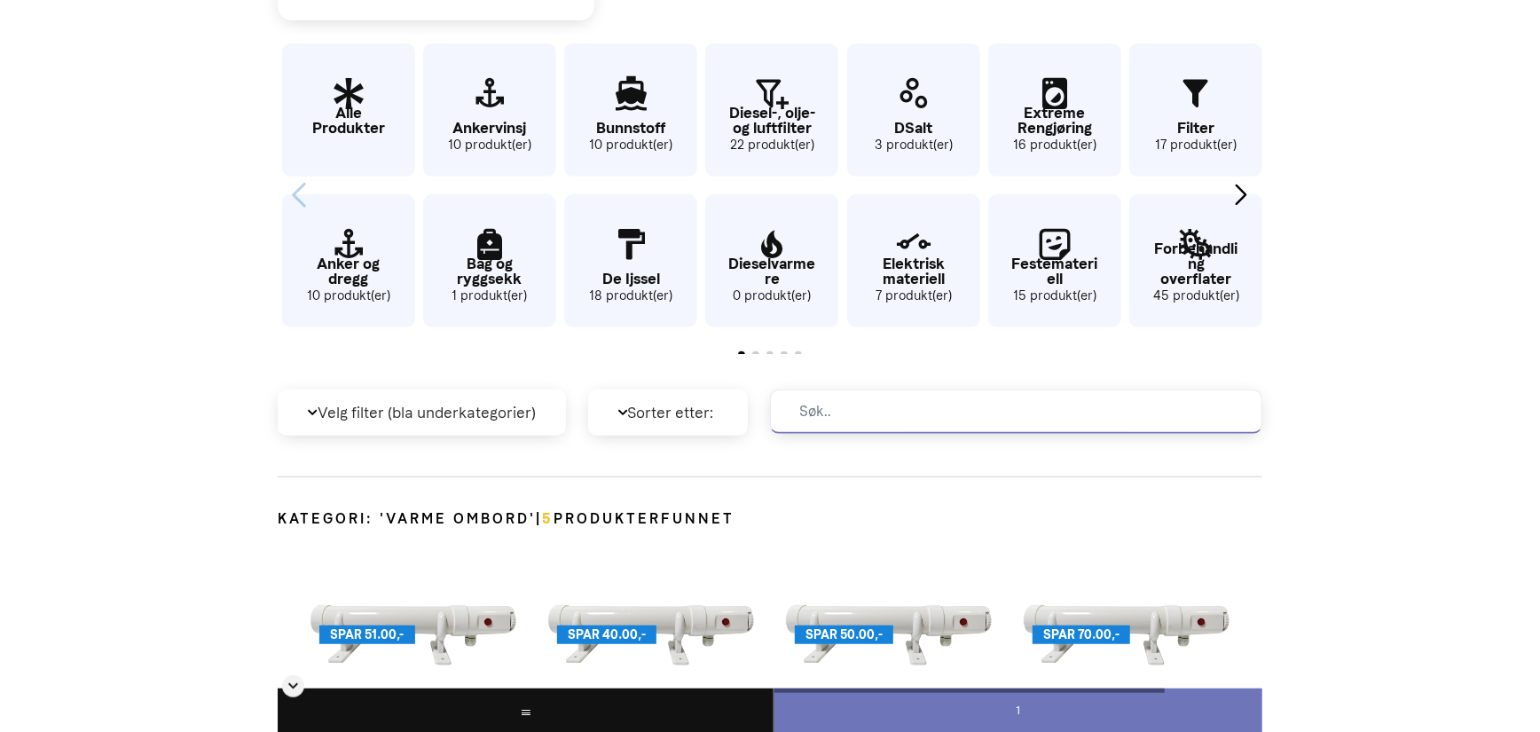
click at [295, 192] on div "Anker og dregg 10 produkt(er)" at bounding box center [346, 258] width 137 height 146
click at [637, 122] on p "Bunnstoff" at bounding box center [630, 128] width 133 height 15
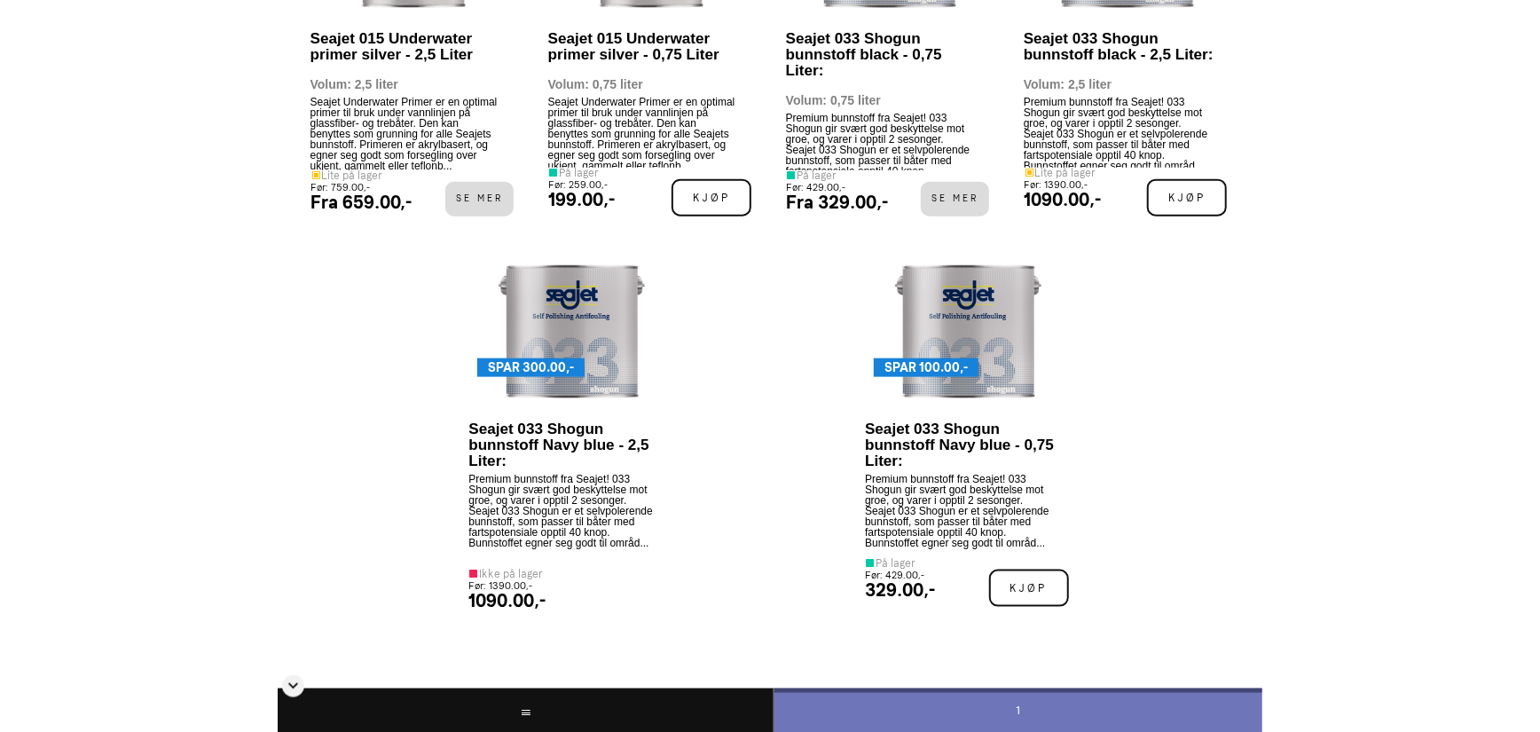
scroll to position [895, 0]
